Goal: Information Seeking & Learning: Check status

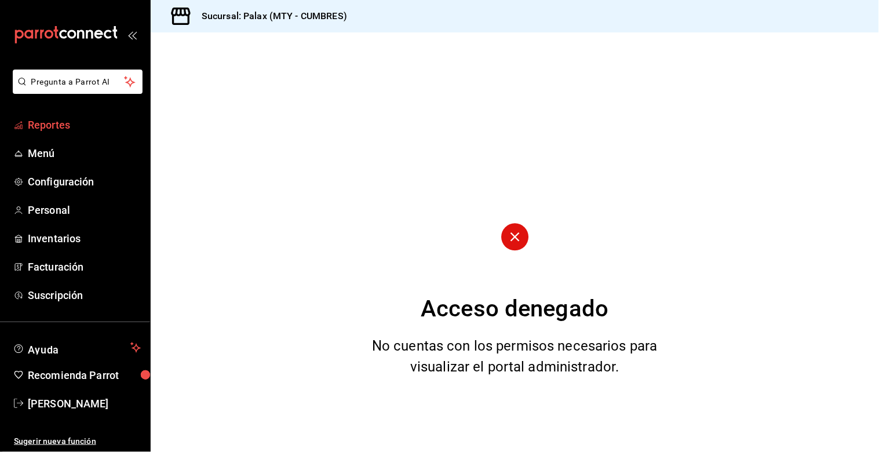
click at [60, 129] on span "Reportes" at bounding box center [84, 125] width 113 height 16
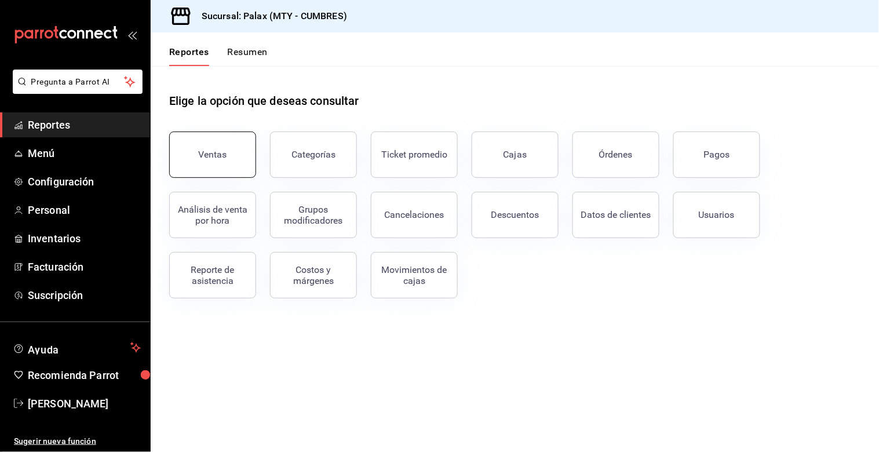
click at [228, 142] on button "Ventas" at bounding box center [212, 155] width 87 height 46
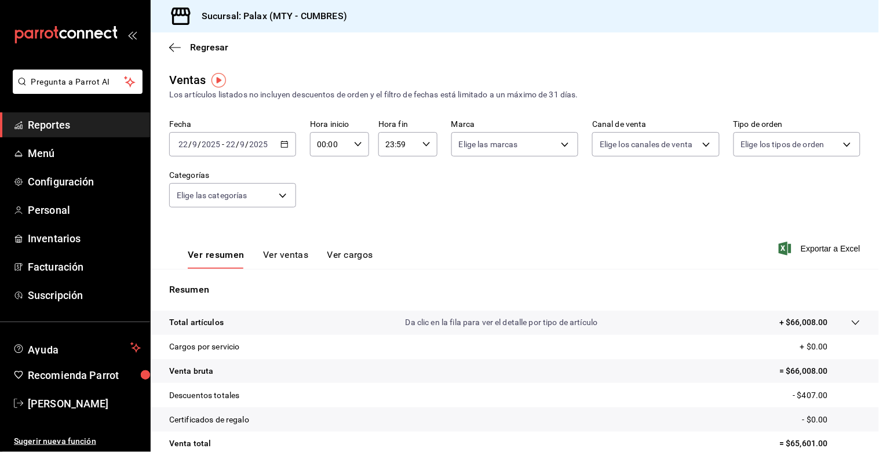
click at [355, 144] on icon "button" at bounding box center [358, 144] width 8 height 8
click at [322, 203] on span "15" at bounding box center [323, 205] width 10 height 9
type input "15:00"
click at [354, 175] on span "00" at bounding box center [352, 174] width 10 height 9
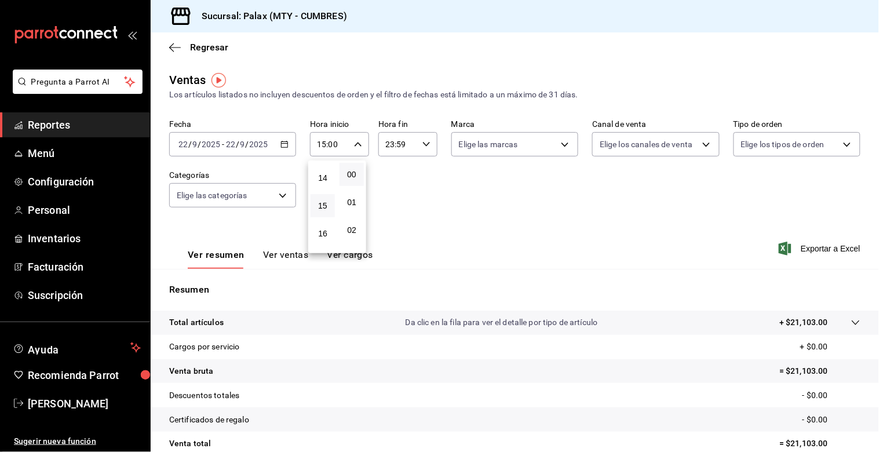
click at [387, 143] on div at bounding box center [439, 226] width 879 height 452
click at [387, 143] on input "23:59" at bounding box center [397, 144] width 39 height 23
click at [398, 145] on div at bounding box center [439, 226] width 879 height 452
click at [407, 146] on input "23:59" at bounding box center [397, 144] width 39 height 23
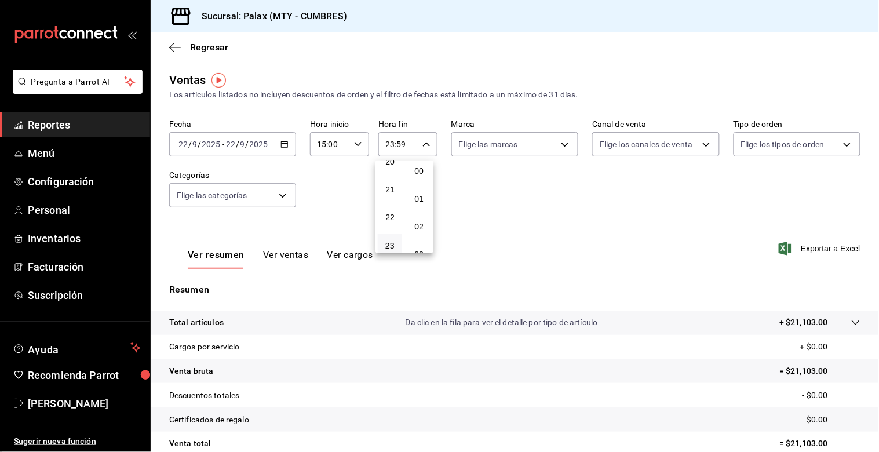
scroll to position [0, 0]
click at [424, 177] on span "00" at bounding box center [419, 174] width 10 height 9
type input "23:00"
click at [287, 198] on div at bounding box center [439, 226] width 879 height 452
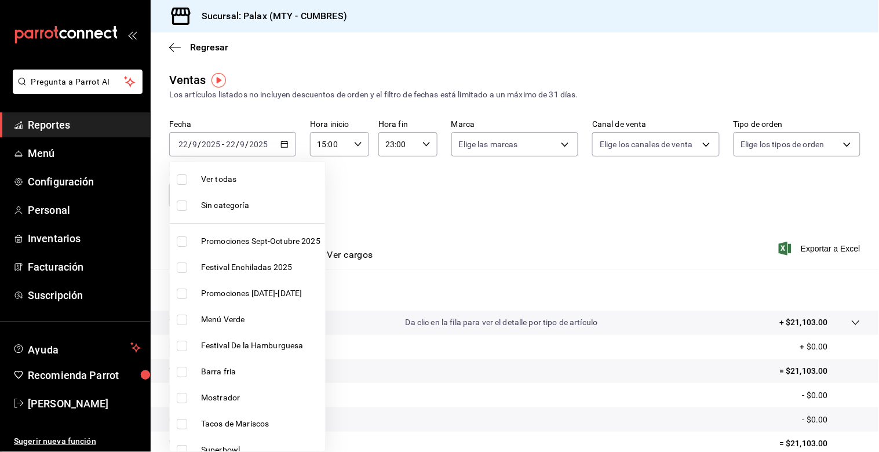
click at [282, 194] on body "Pregunta a Parrot AI Reportes Menú Configuración Personal Inventarios Facturaci…" at bounding box center [439, 226] width 879 height 452
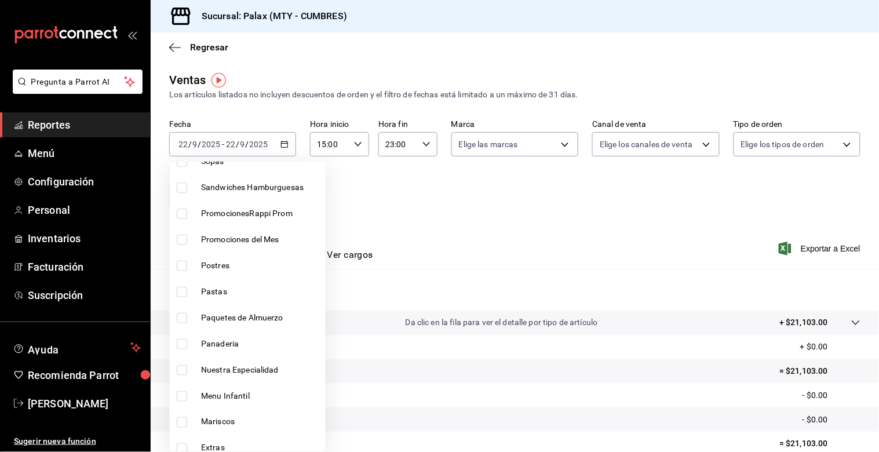
scroll to position [322, 0]
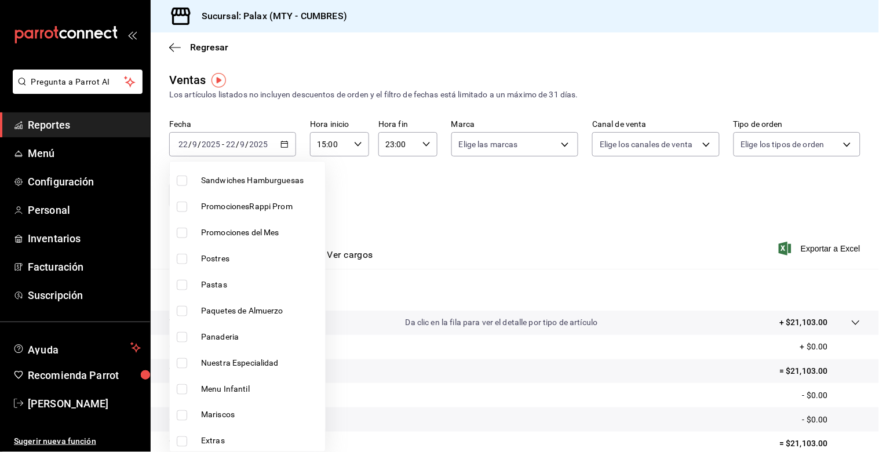
click at [183, 335] on input "checkbox" at bounding box center [182, 337] width 10 height 10
checkbox input "true"
type input "c1857e69-1263-4738-8070-fa69687f0395"
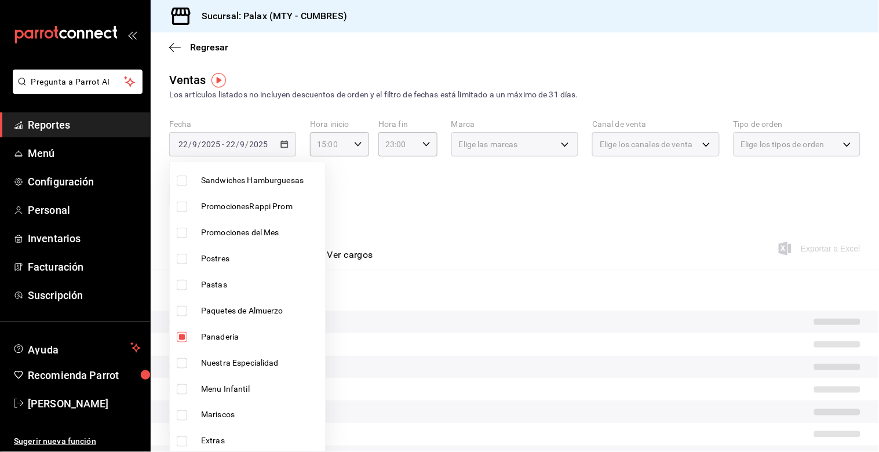
click at [494, 216] on div at bounding box center [439, 226] width 879 height 452
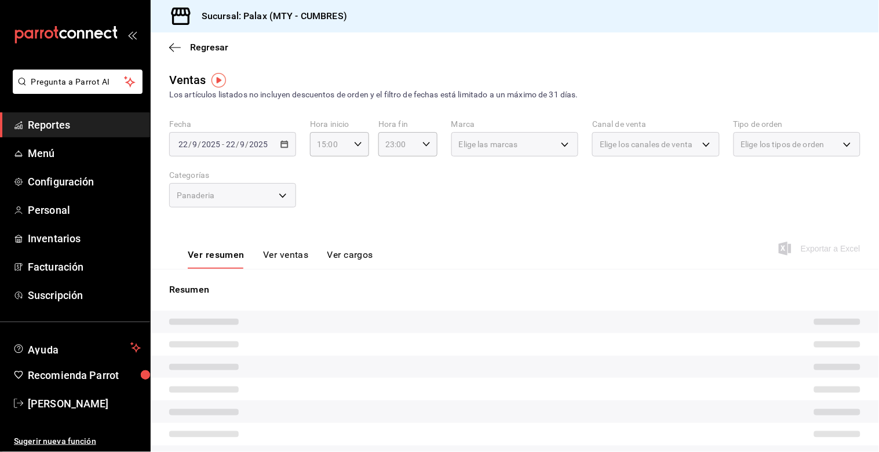
click at [286, 257] on button "Ver ventas" at bounding box center [286, 259] width 46 height 20
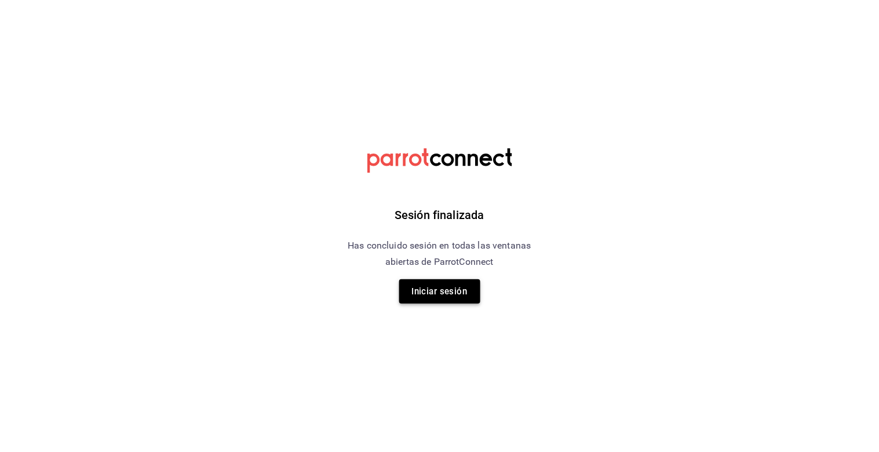
click at [460, 298] on button "Iniciar sesión" at bounding box center [439, 291] width 81 height 24
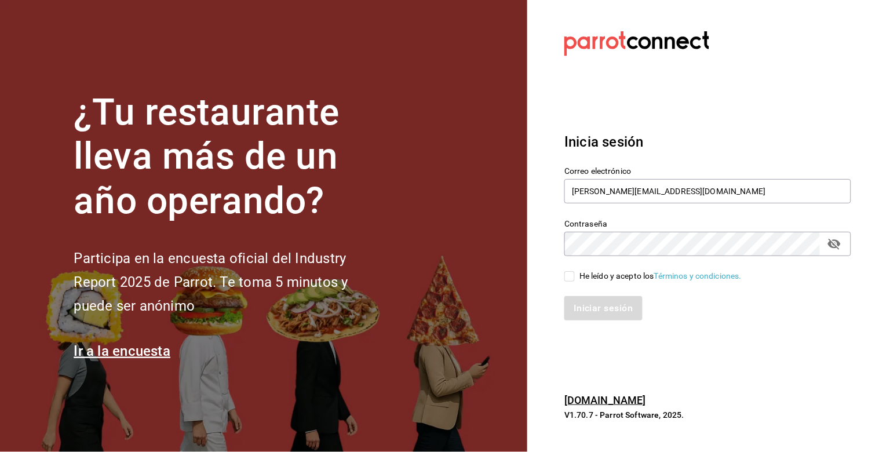
click at [575, 275] on span "He leído y acepto los Términos y condiciones." at bounding box center [658, 276] width 167 height 12
click at [575, 275] on input "He leído y acepto los Términos y condiciones." at bounding box center [569, 276] width 10 height 10
checkbox input "true"
click at [585, 302] on button "Iniciar sesión" at bounding box center [603, 308] width 79 height 24
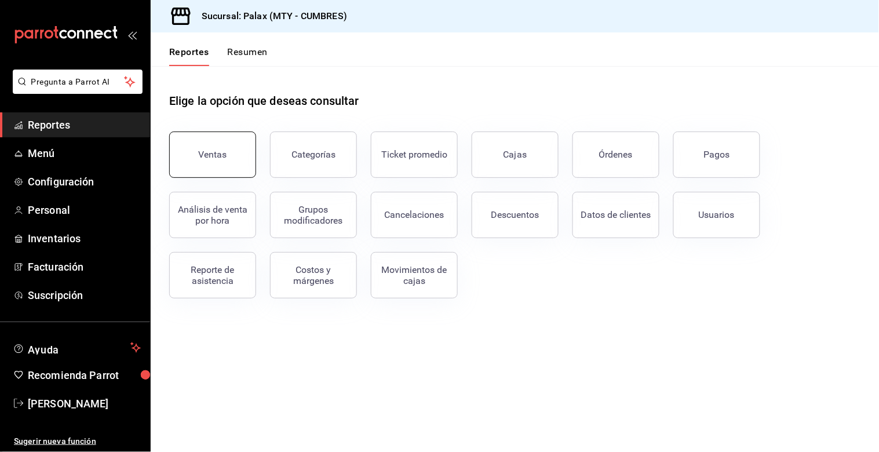
click at [227, 156] on button "Ventas" at bounding box center [212, 155] width 87 height 46
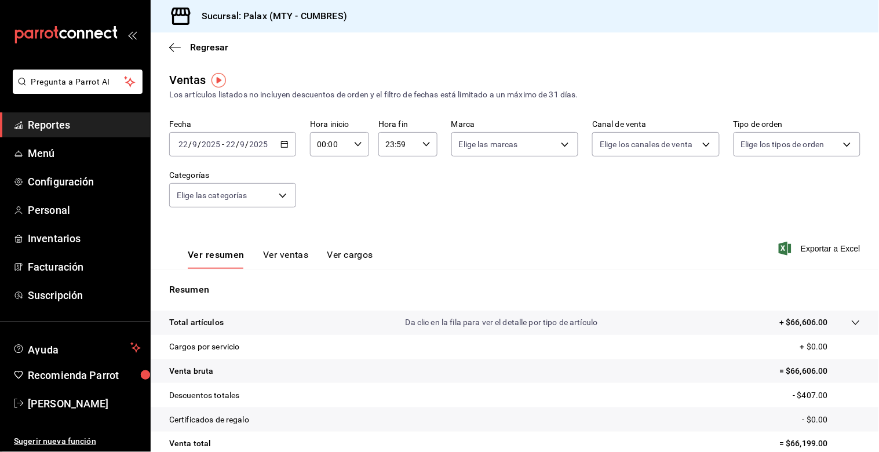
click at [321, 140] on input "00:00" at bounding box center [329, 144] width 39 height 23
click at [321, 214] on button "11" at bounding box center [323, 223] width 24 height 23
click at [323, 201] on span "15" at bounding box center [323, 205] width 10 height 9
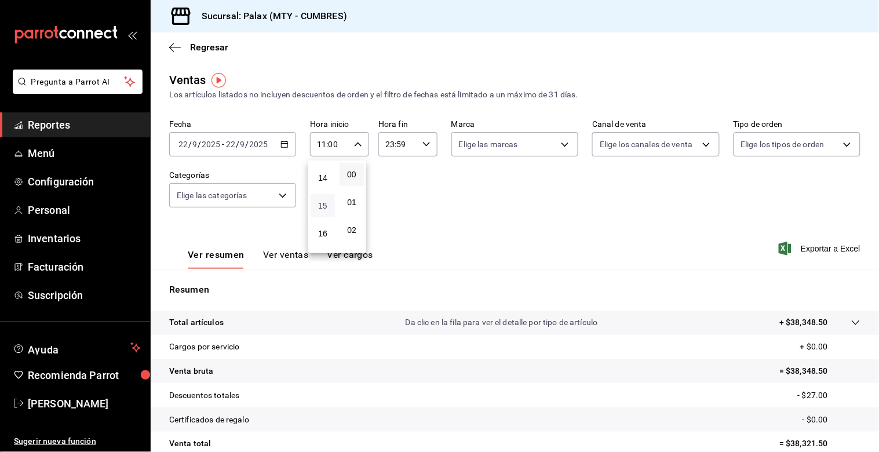
type input "15:00"
click at [352, 173] on span "00" at bounding box center [352, 174] width 10 height 9
click at [421, 145] on div at bounding box center [439, 226] width 879 height 452
click at [389, 143] on input "23:59" at bounding box center [397, 144] width 39 height 23
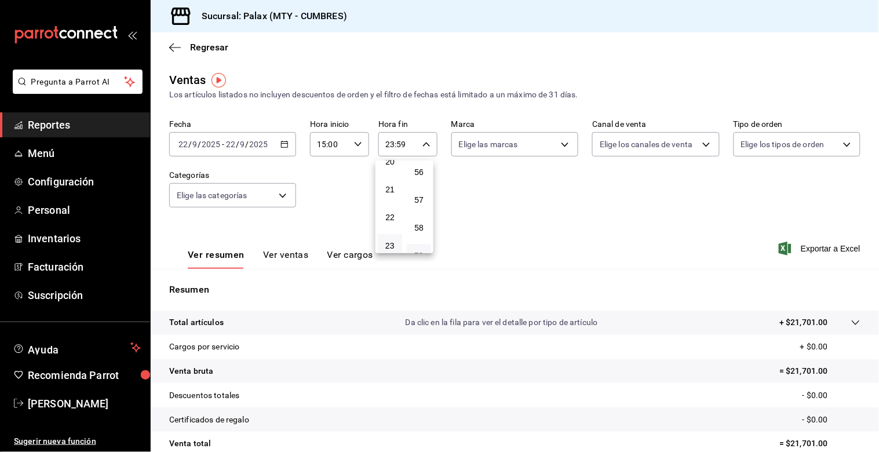
click at [401, 141] on div at bounding box center [439, 226] width 879 height 452
click at [401, 141] on input "23:59" at bounding box center [397, 144] width 39 height 23
click at [426, 170] on button "00" at bounding box center [419, 174] width 24 height 23
type input "23:00"
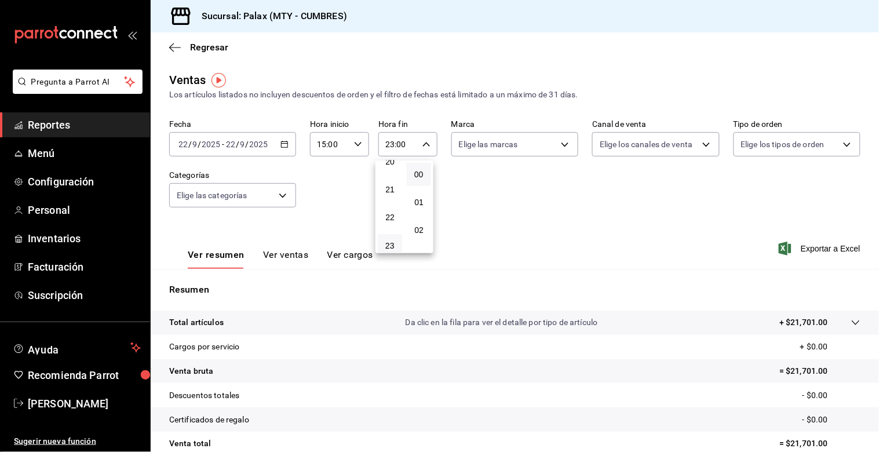
click at [489, 192] on div at bounding box center [439, 226] width 879 height 452
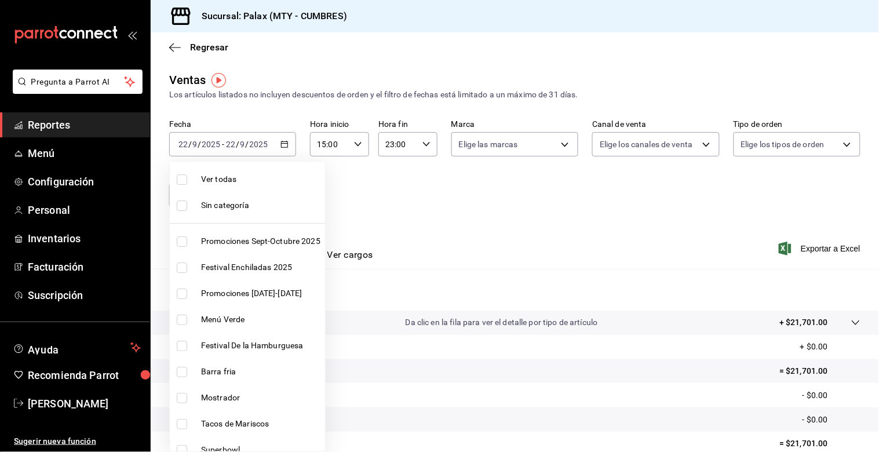
click at [271, 190] on body "Pregunta a Parrot AI Reportes Menú Configuración Personal Inventarios Facturaci…" at bounding box center [439, 226] width 879 height 452
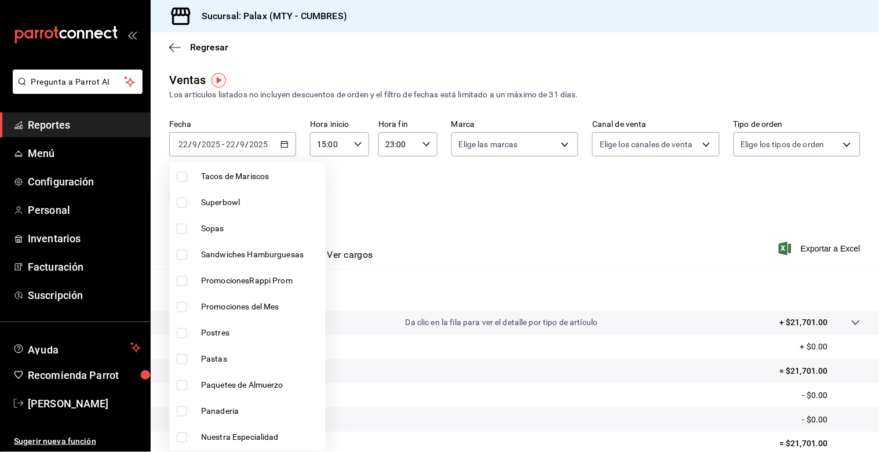
scroll to position [257, 0]
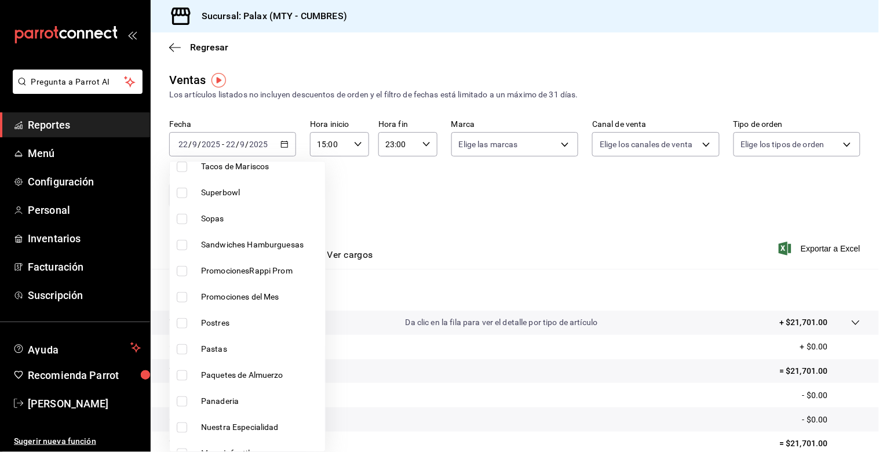
click at [180, 401] on input "checkbox" at bounding box center [182, 401] width 10 height 10
checkbox input "true"
type input "c1857e69-1263-4738-8070-fa69687f0395"
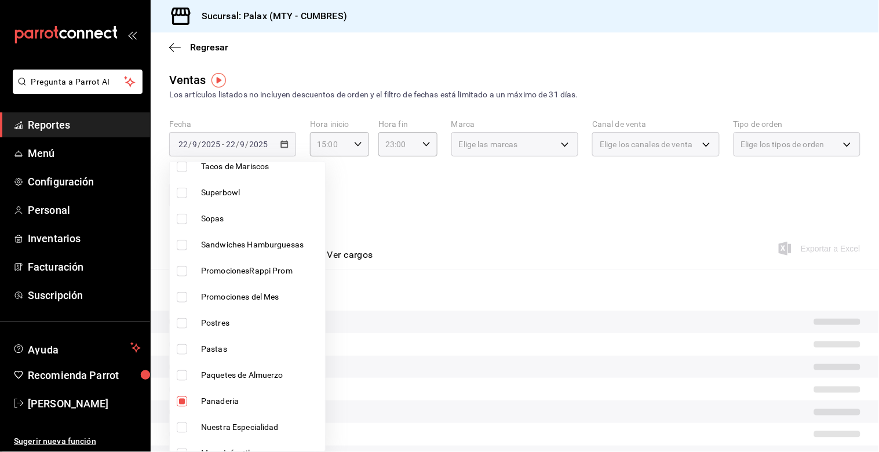
click at [512, 231] on div at bounding box center [439, 226] width 879 height 452
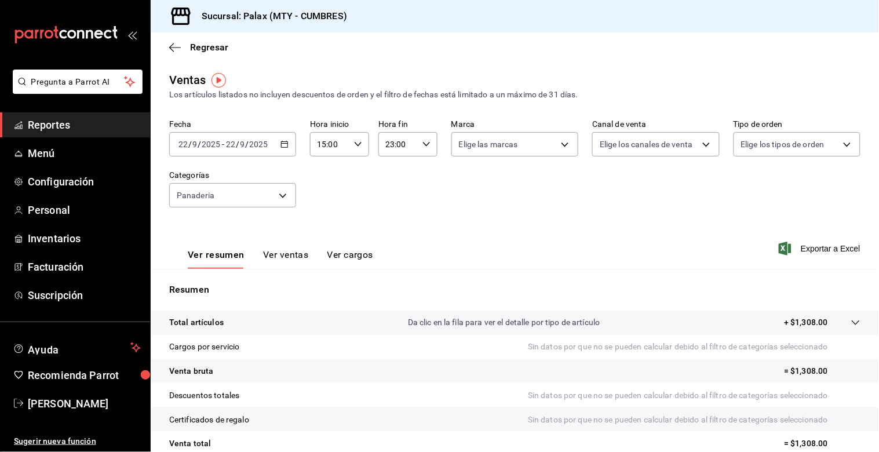
click at [292, 259] on button "Ver ventas" at bounding box center [286, 259] width 46 height 20
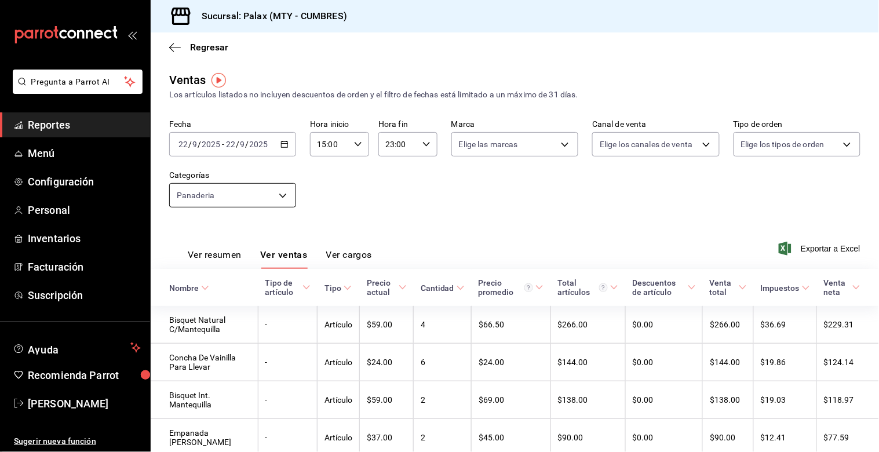
click at [286, 195] on body "Pregunta a Parrot AI Reportes Menú Configuración Personal Inventarios Facturaci…" at bounding box center [439, 226] width 879 height 452
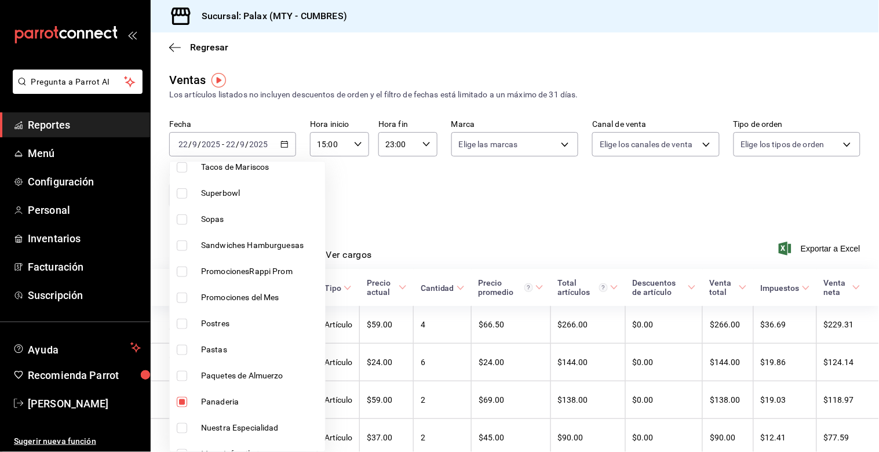
scroll to position [257, 0]
click at [186, 401] on input "checkbox" at bounding box center [182, 401] width 10 height 10
checkbox input "false"
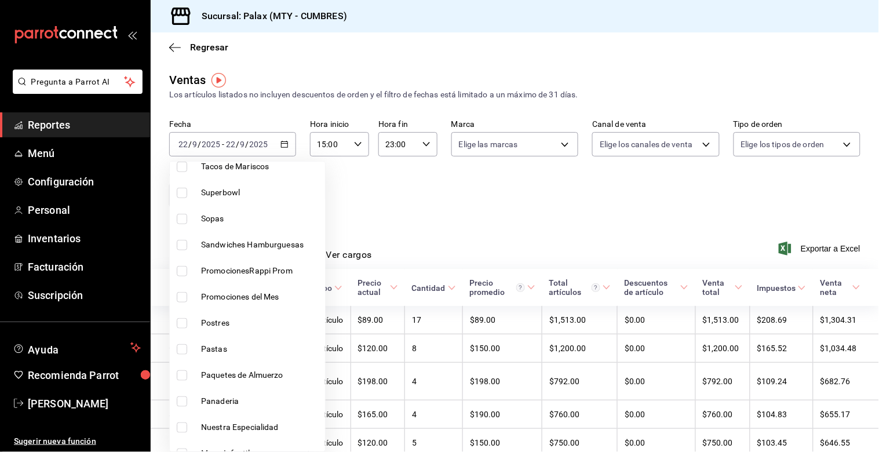
click at [184, 322] on input "checkbox" at bounding box center [182, 323] width 10 height 10
checkbox input "true"
type input "6970ed2c-64d9-4fee-a1ac-8fe23c7e63ab"
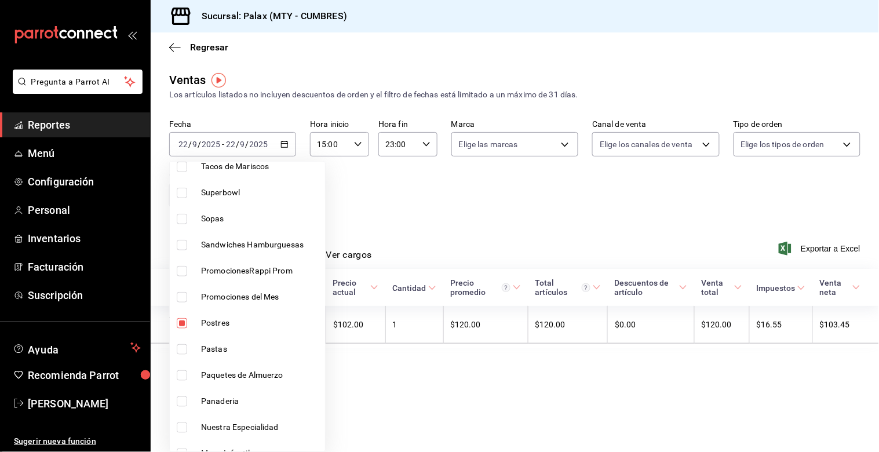
click at [418, 230] on div at bounding box center [439, 226] width 879 height 452
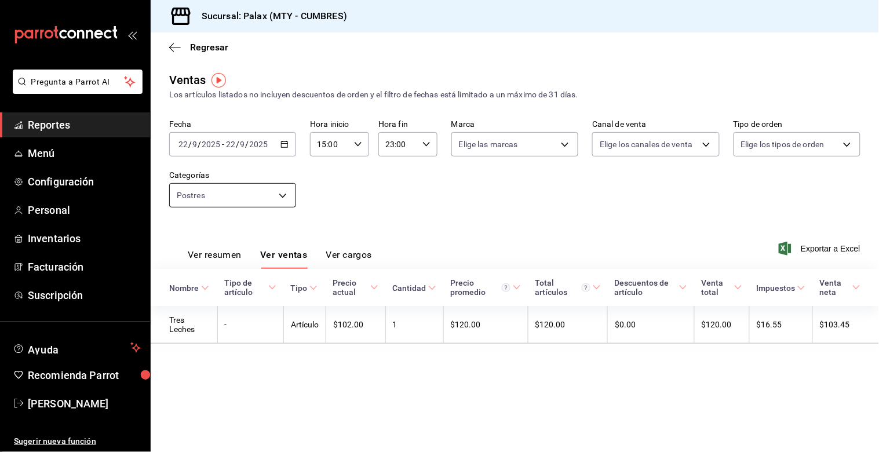
click at [286, 191] on body "Pregunta a Parrot AI Reportes Menú Configuración Personal Inventarios Facturaci…" at bounding box center [439, 226] width 879 height 452
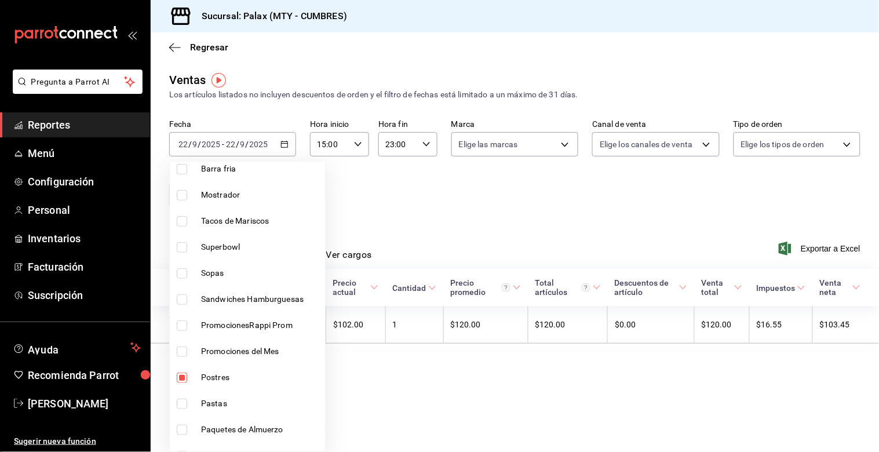
scroll to position [322, 0]
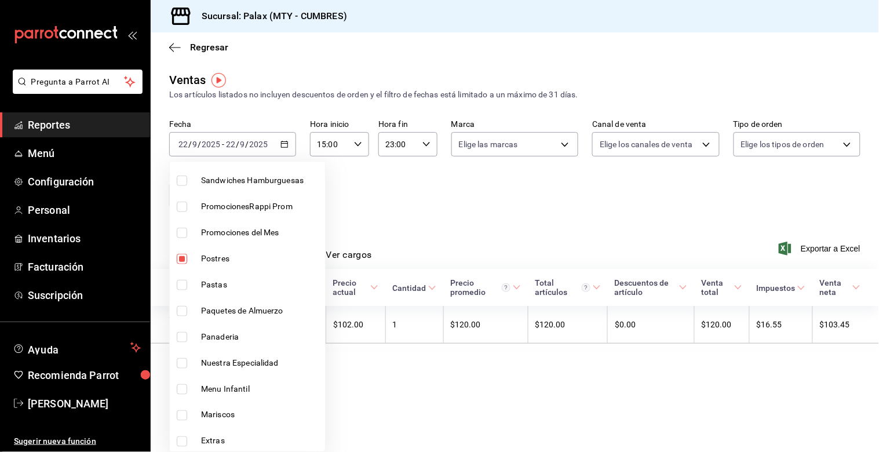
click at [183, 261] on input "checkbox" at bounding box center [182, 259] width 10 height 10
checkbox input "false"
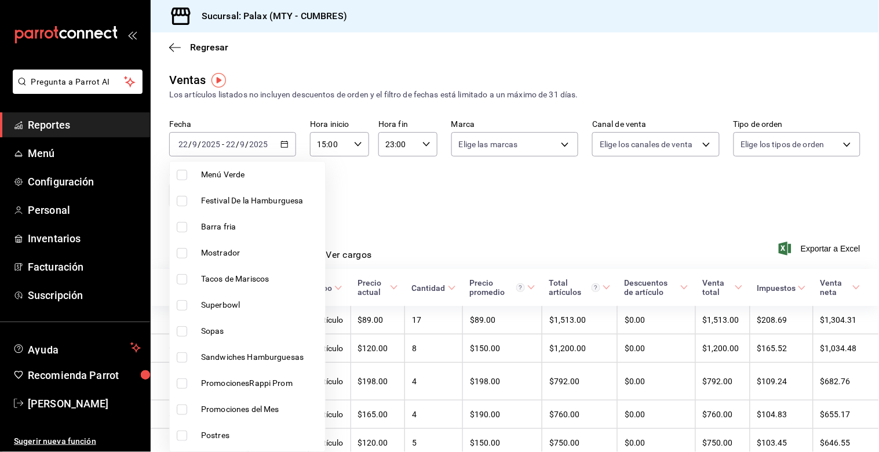
scroll to position [129, 0]
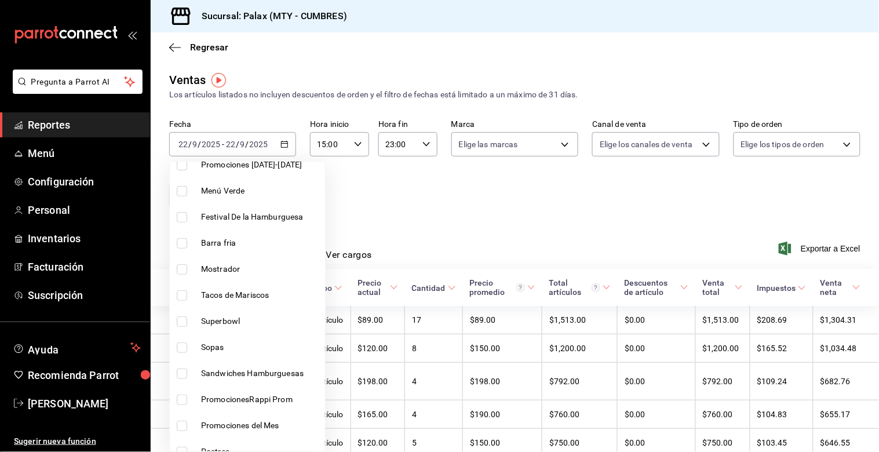
click at [183, 269] on input "checkbox" at bounding box center [182, 269] width 10 height 10
checkbox input "true"
type input "f2dae4ce-bbab-4ca5-92d1-59dc07dbf672"
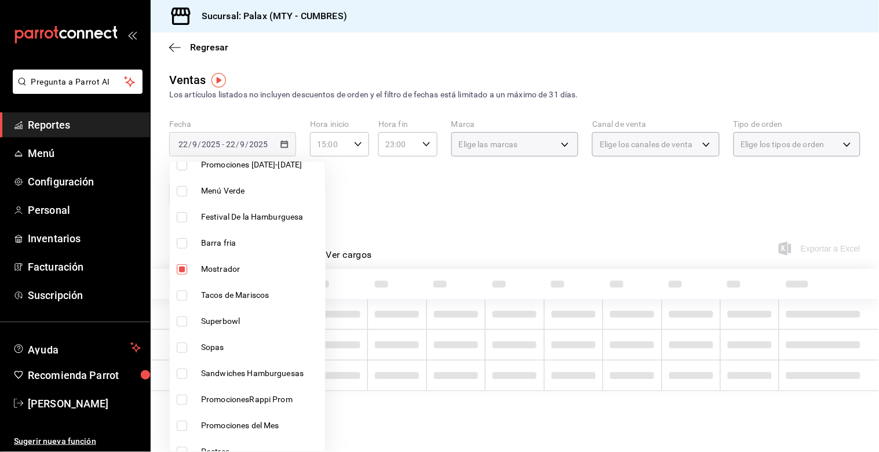
click at [418, 221] on div at bounding box center [439, 226] width 879 height 452
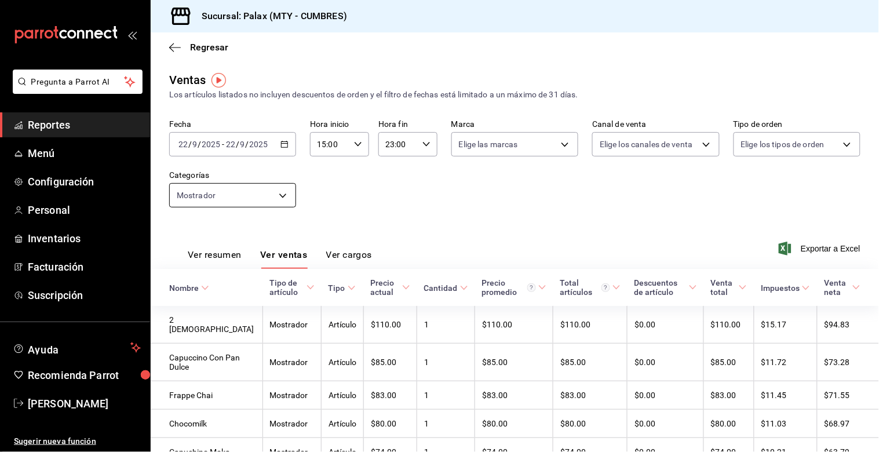
click at [285, 199] on body "Pregunta a Parrot AI Reportes Menú Configuración Personal Inventarios Facturaci…" at bounding box center [439, 226] width 879 height 452
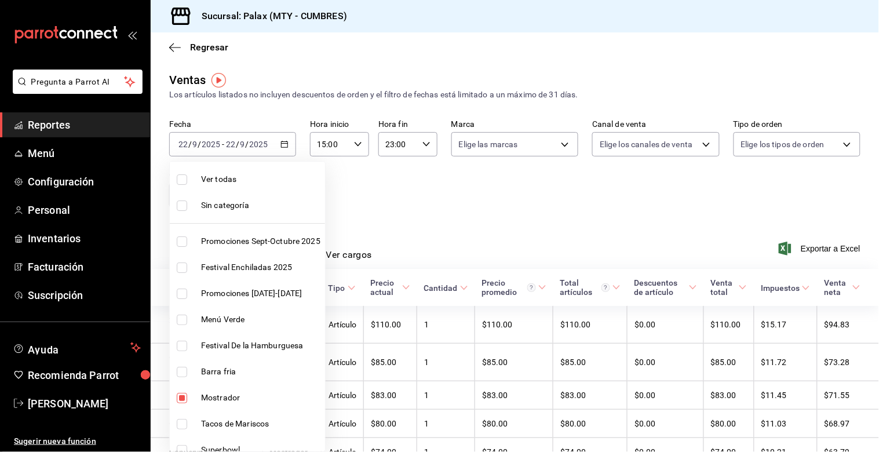
click at [187, 395] on input "checkbox" at bounding box center [182, 398] width 10 height 10
checkbox input "false"
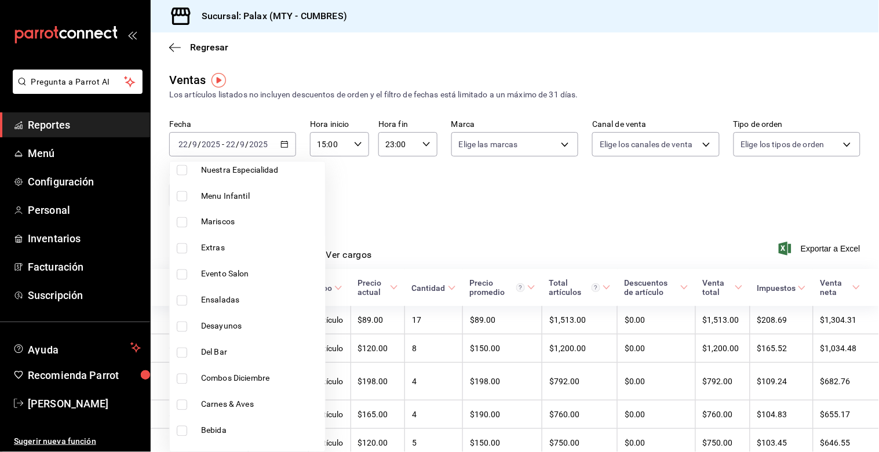
scroll to position [644, 0]
click at [177, 222] on input "checkbox" at bounding box center [182, 223] width 10 height 10
checkbox input "true"
type input "5041f980-30f3-428d-be8c-286edc227efb"
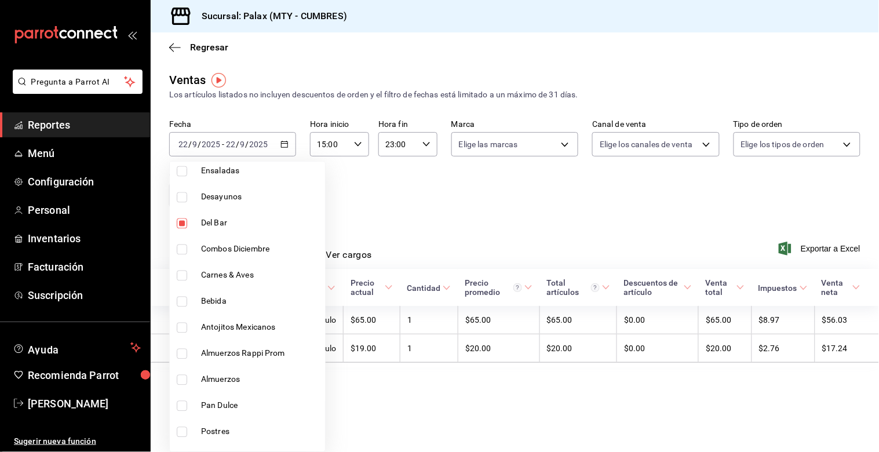
click at [432, 192] on div at bounding box center [439, 226] width 879 height 452
